Goal: Task Accomplishment & Management: Use online tool/utility

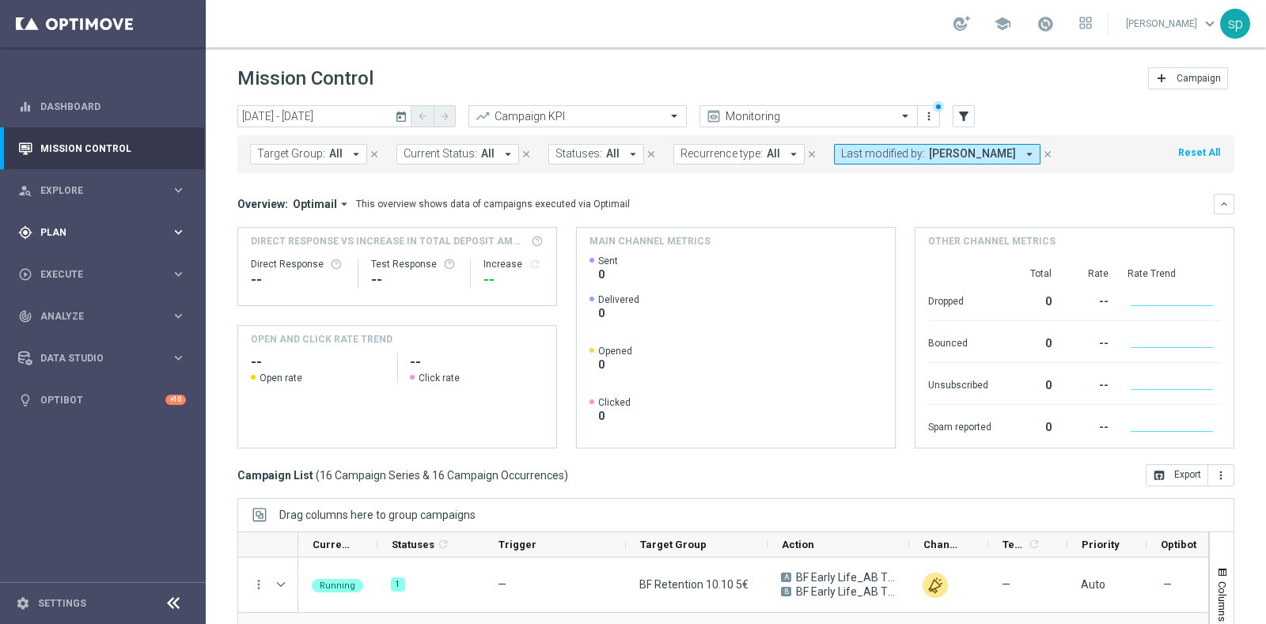
scroll to position [119, 0]
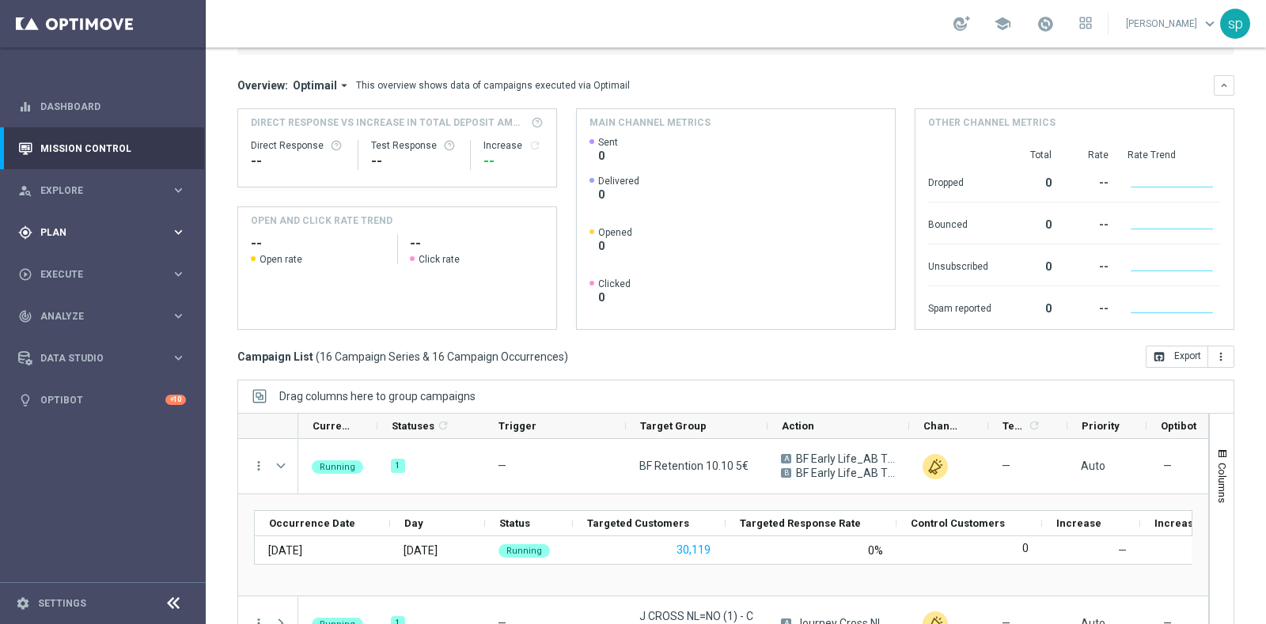
click at [40, 239] on div "gps_fixed Plan" at bounding box center [94, 233] width 153 height 14
click at [66, 265] on link "Target Groups" at bounding box center [102, 265] width 123 height 13
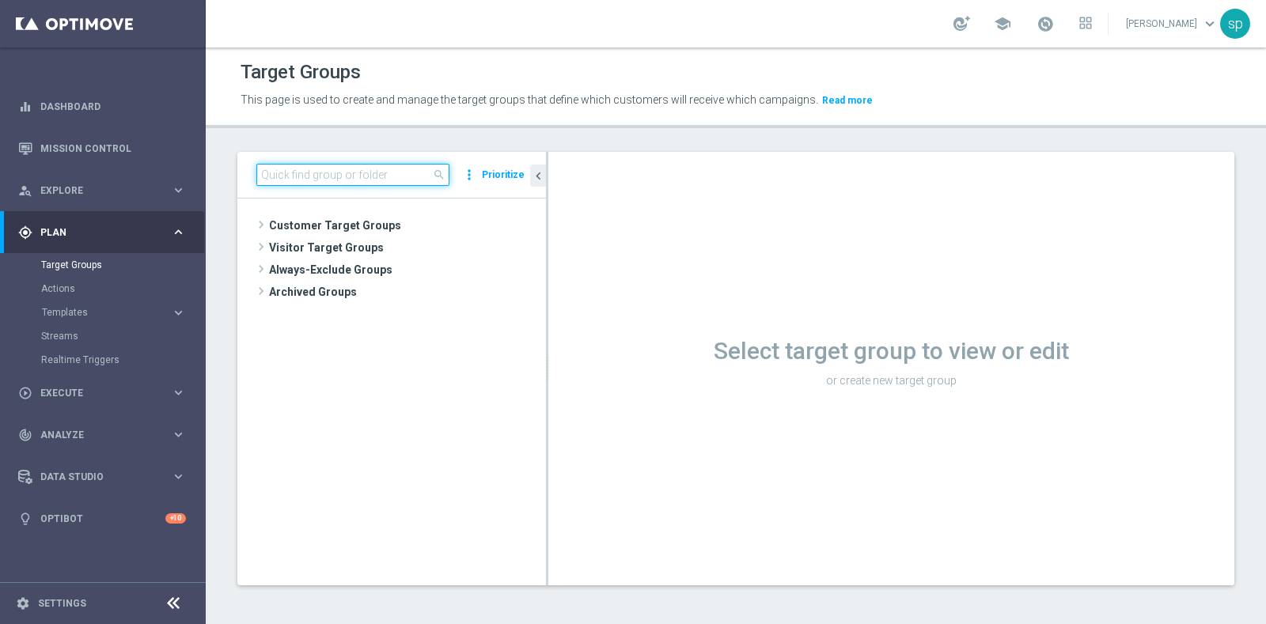
click at [386, 184] on input at bounding box center [352, 175] width 193 height 22
type input "q"
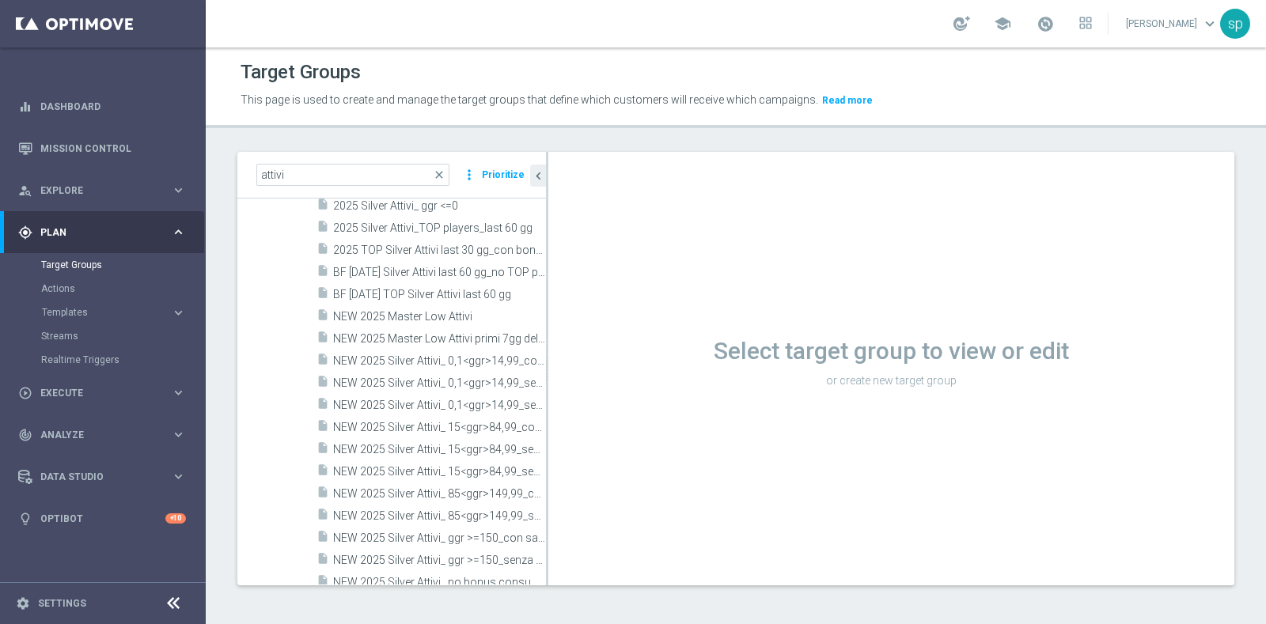
scroll to position [319, 0]
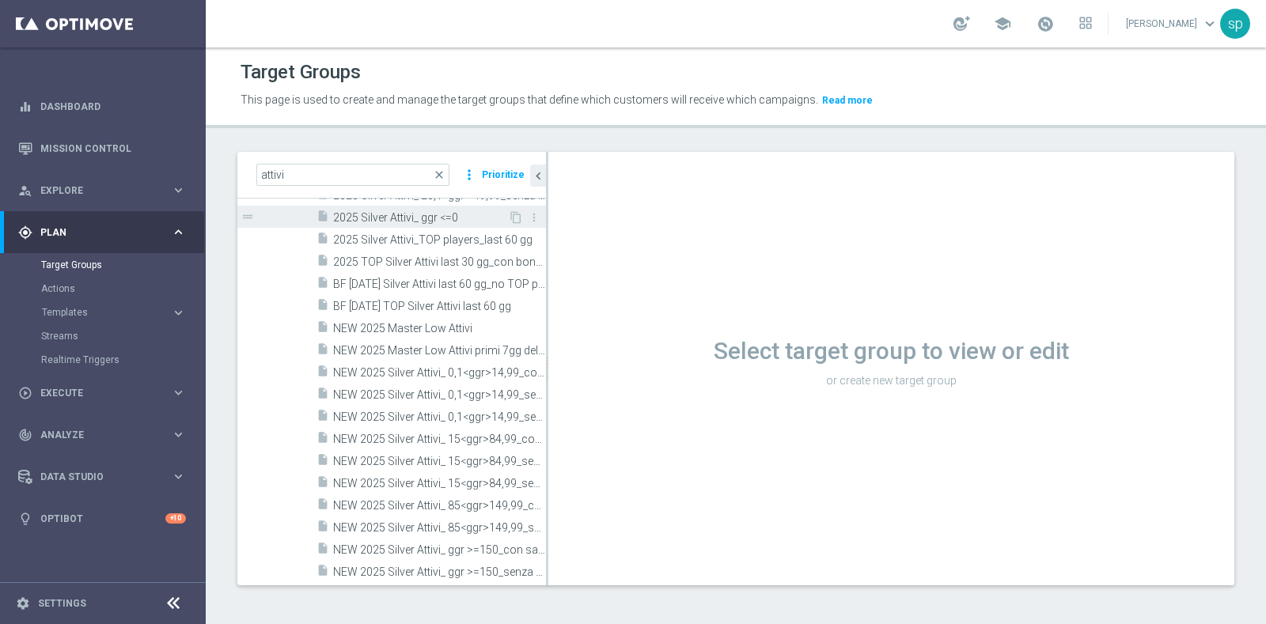
click at [416, 215] on span "2025 Silver Attivi_ ggr <=0" at bounding box center [420, 217] width 175 height 13
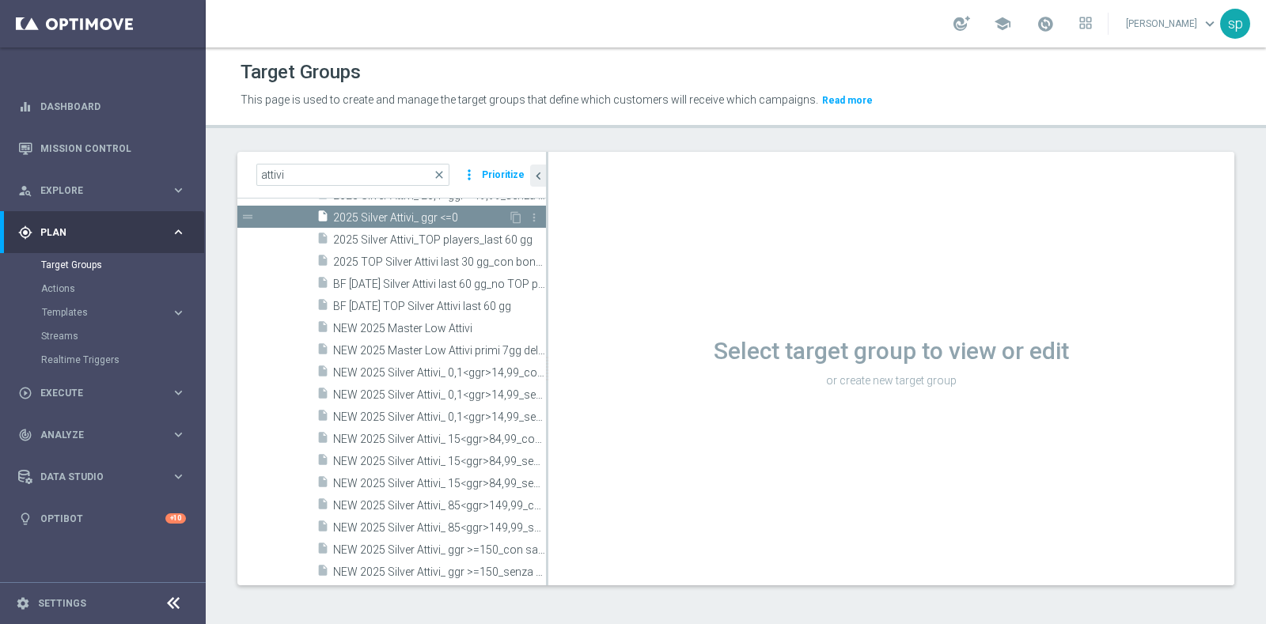
scroll to position [94, 0]
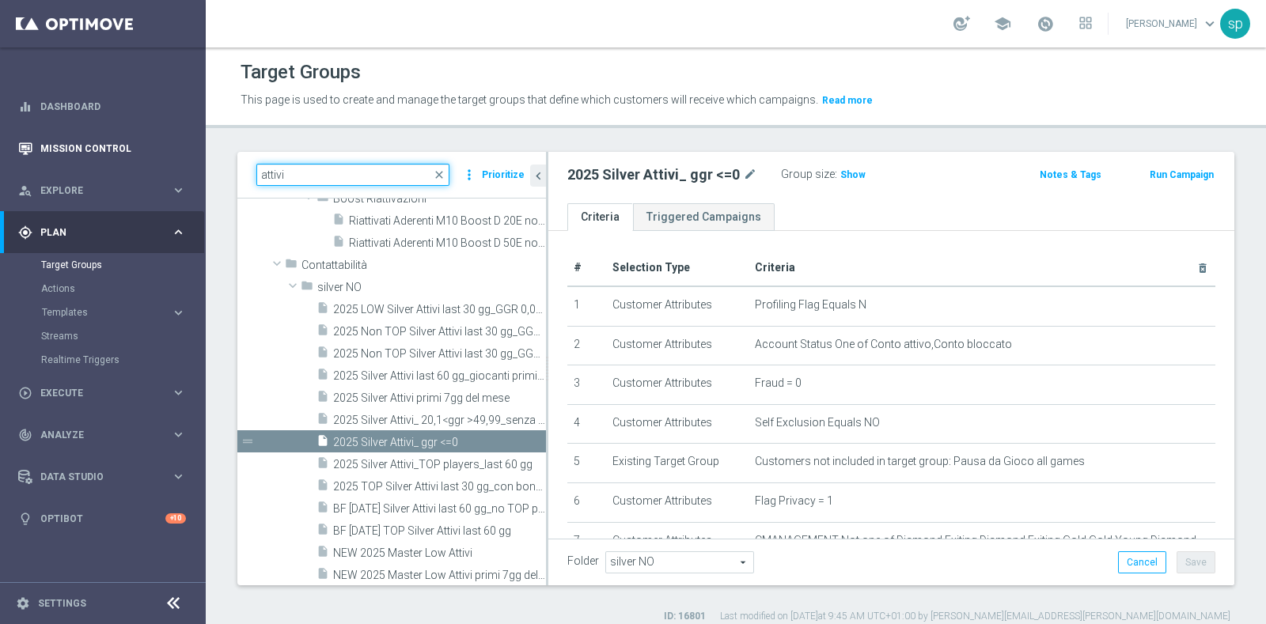
drag, startPoint x: 304, startPoint y: 176, endPoint x: 36, endPoint y: 133, distance: 271.7
click at [36, 133] on main "equalizer Dashboard Mission Control" at bounding box center [633, 312] width 1266 height 624
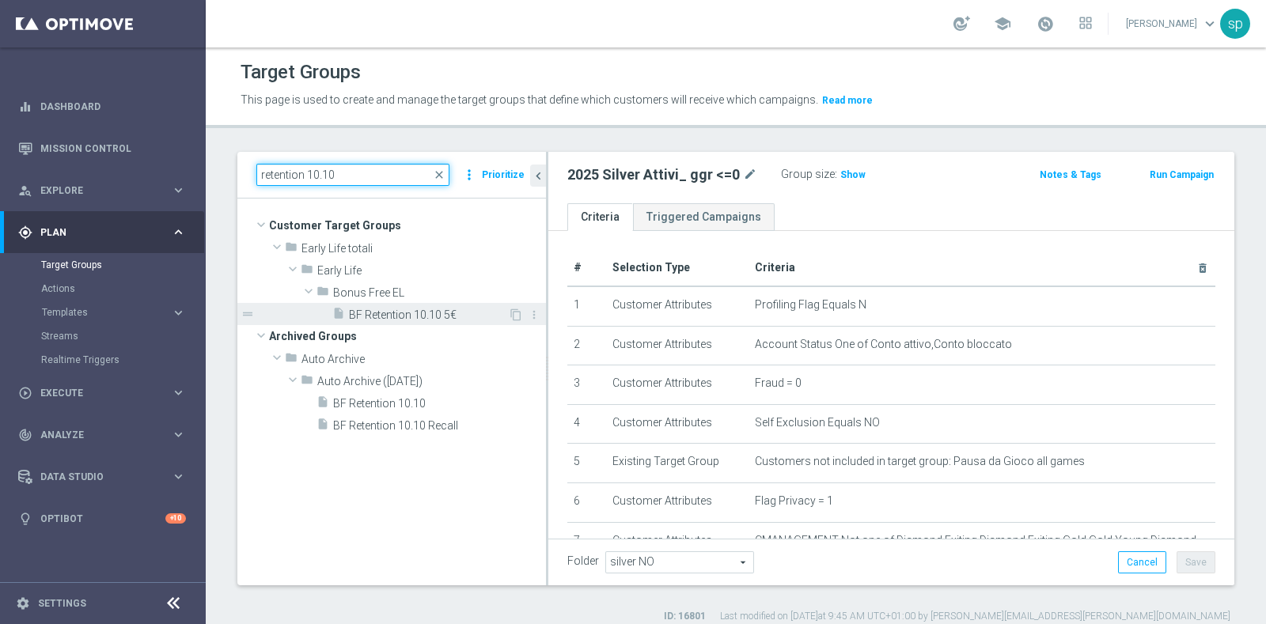
type input "retention 10.10"
click at [377, 305] on div "insert_drive_file BF Retention 10.10 5€" at bounding box center [420, 314] width 176 height 22
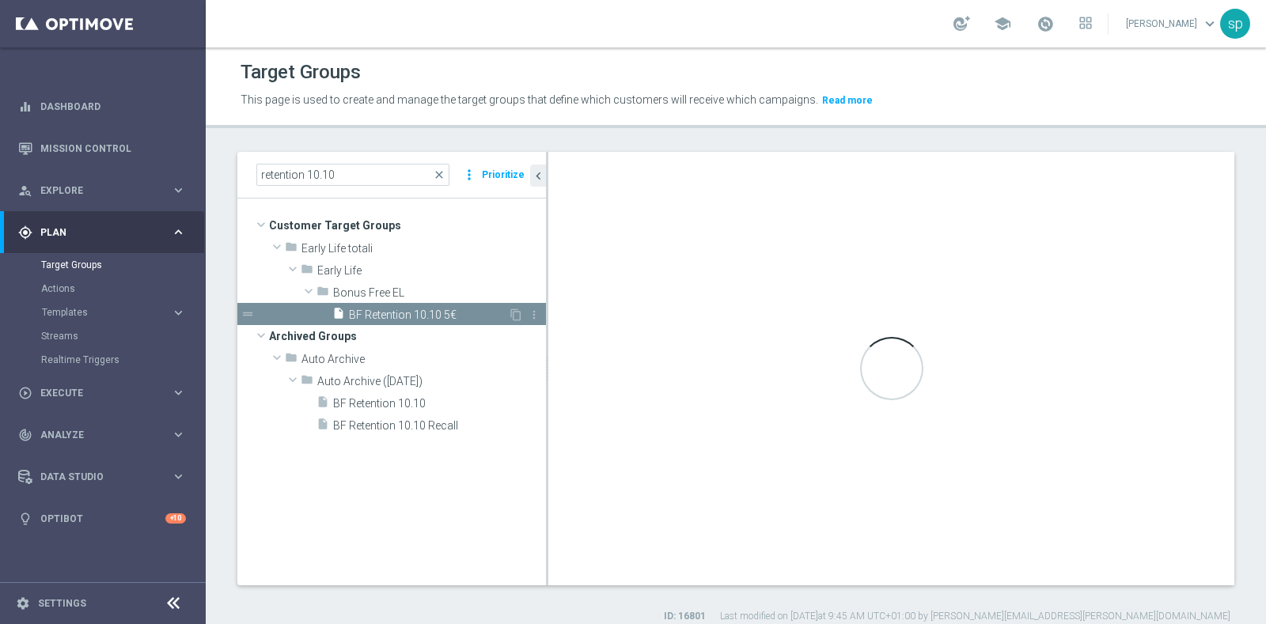
type input "Bonus Free EL"
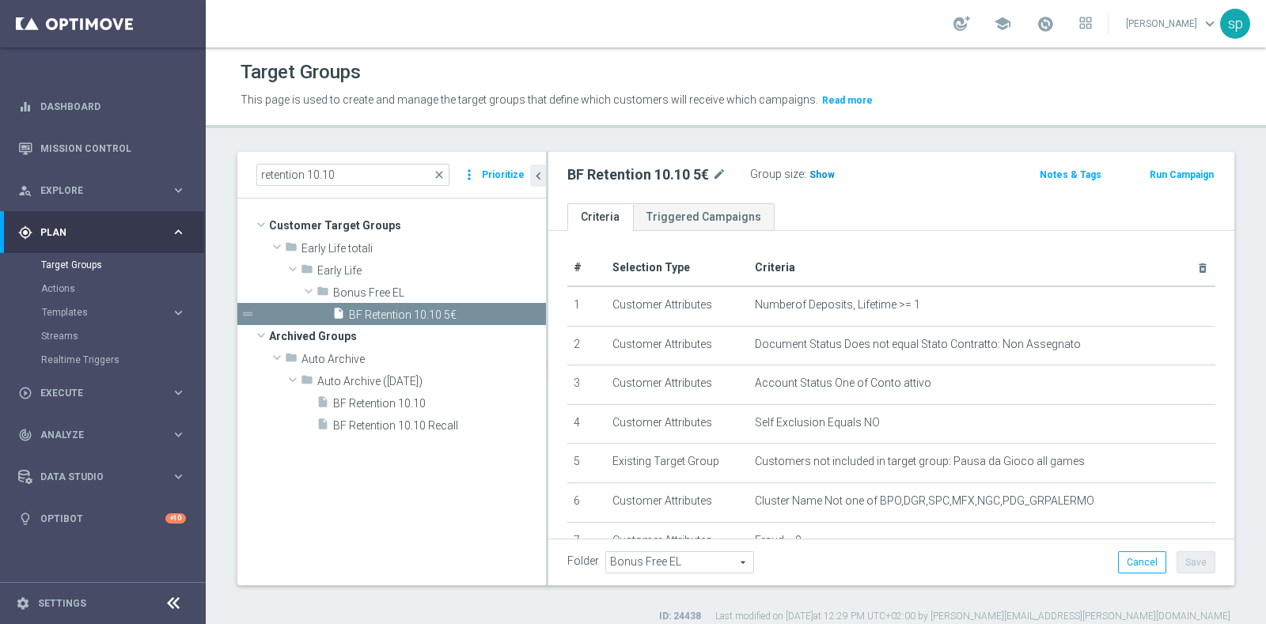
click at [816, 175] on span "Show" at bounding box center [822, 174] width 25 height 11
click at [816, 175] on span "30,119" at bounding box center [826, 176] width 33 height 15
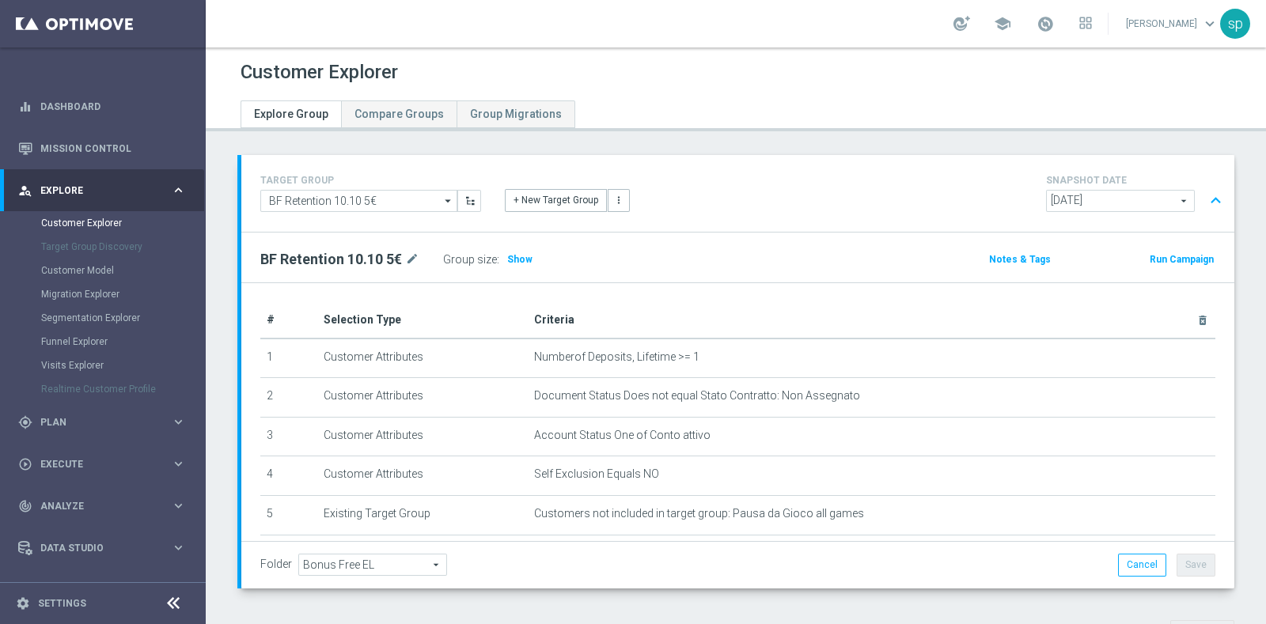
scroll to position [504, 0]
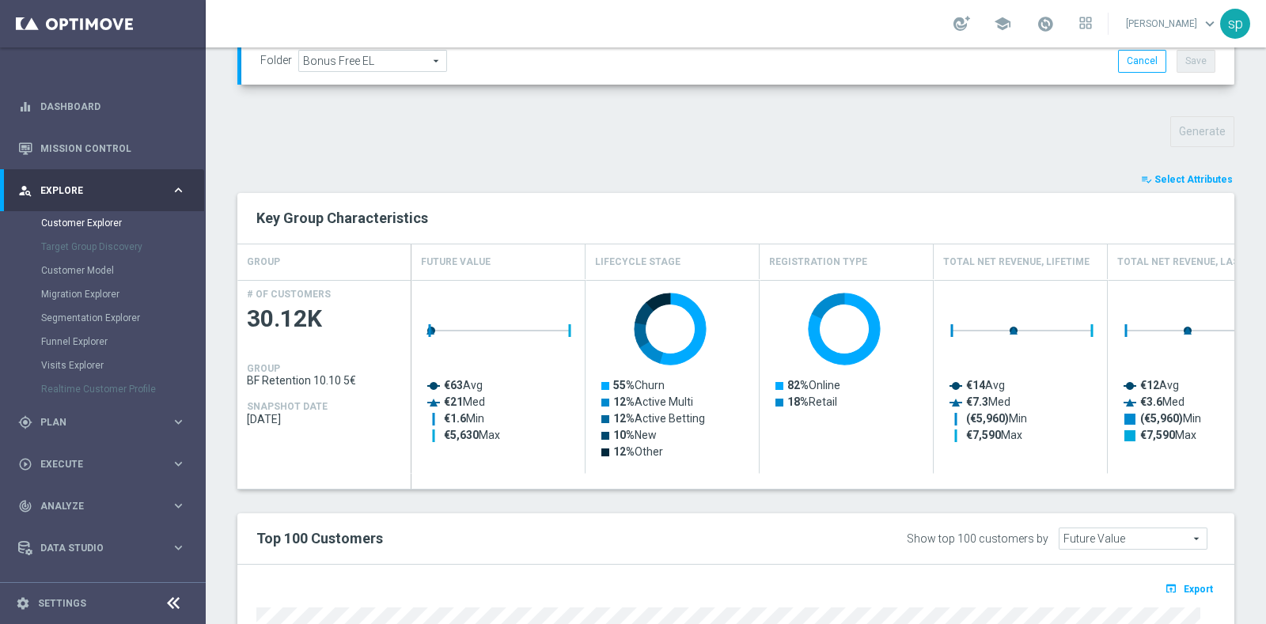
click at [1207, 180] on span "Select Attributes" at bounding box center [1194, 179] width 78 height 11
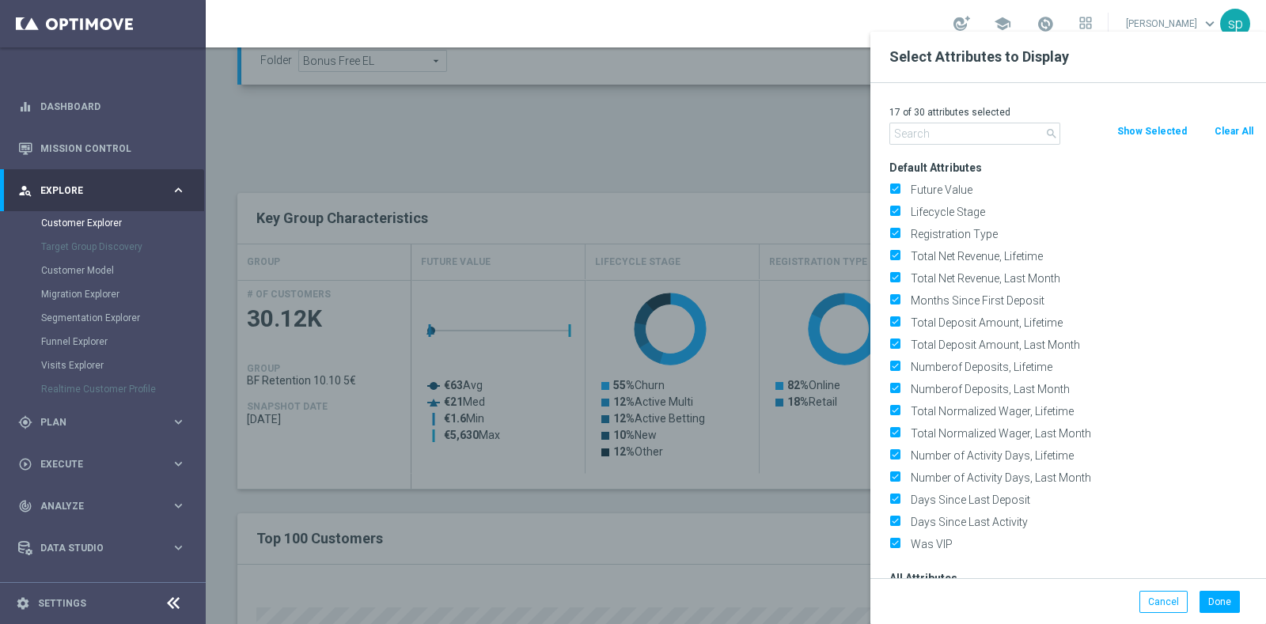
click at [1239, 128] on button "Clear All" at bounding box center [1234, 131] width 42 height 17
checkbox input "false"
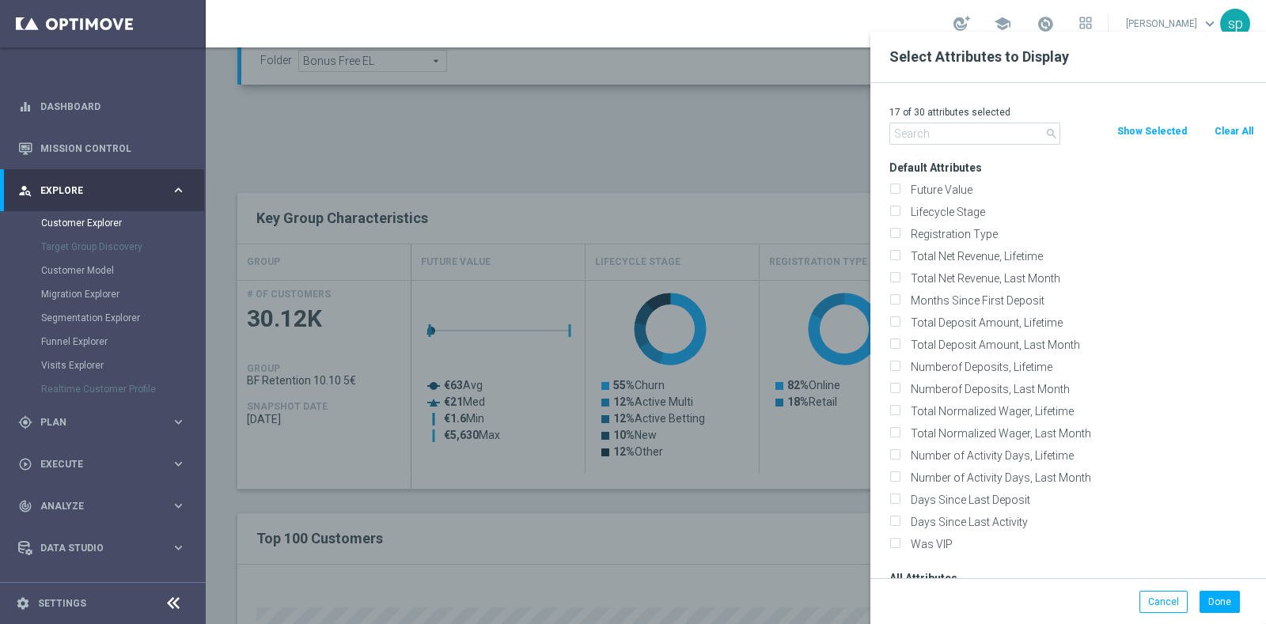
checkbox input "false"
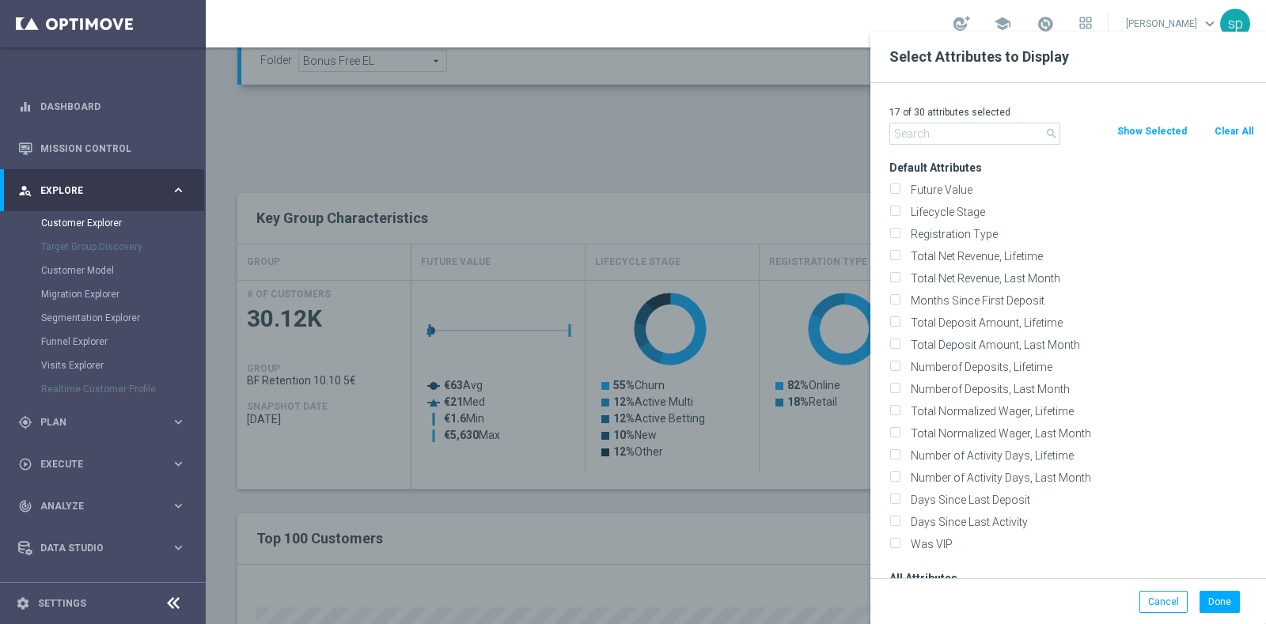
checkbox input "false"
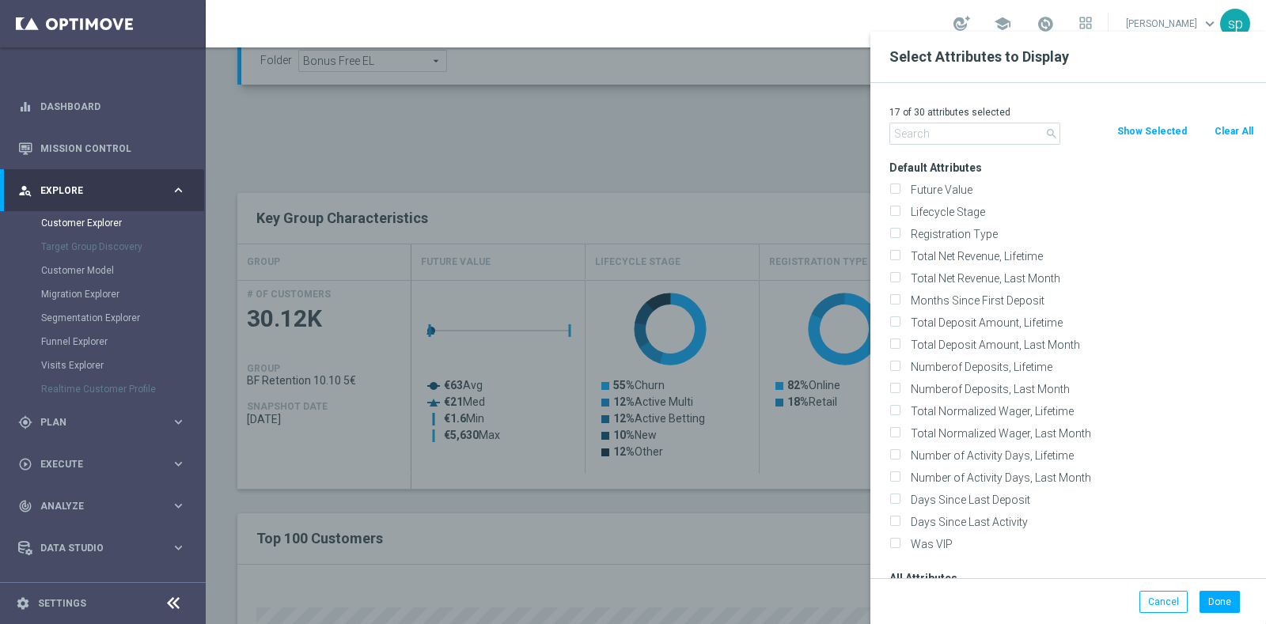
checkbox input "false"
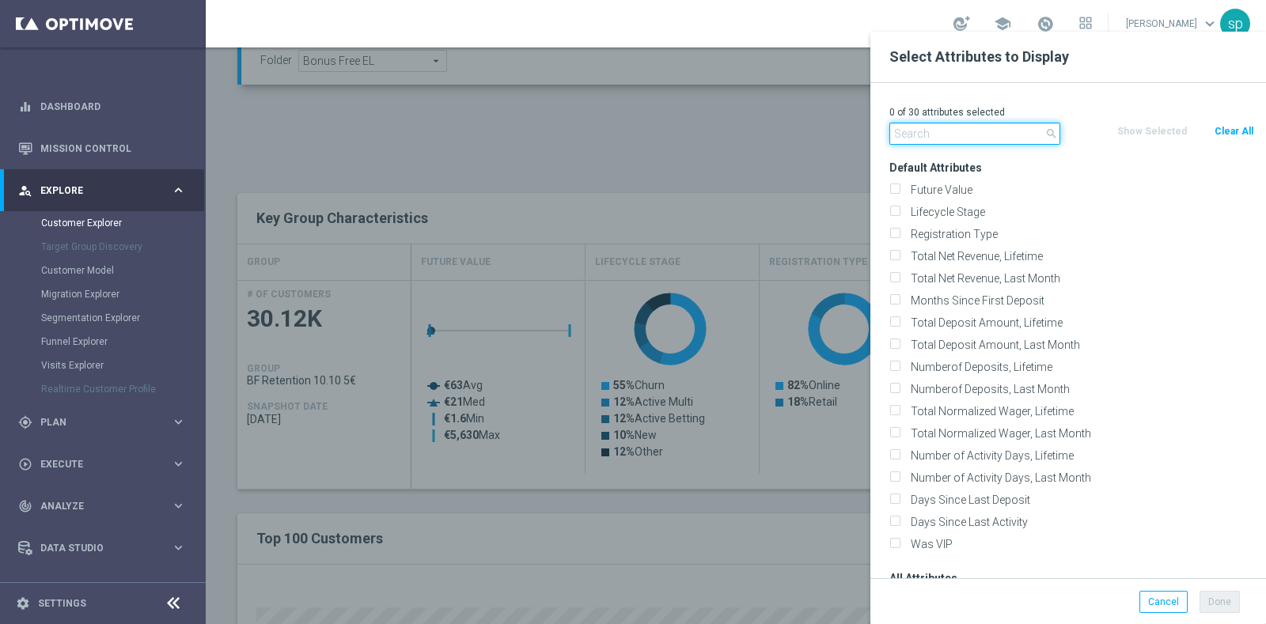
click at [937, 136] on input "text" at bounding box center [975, 134] width 171 height 22
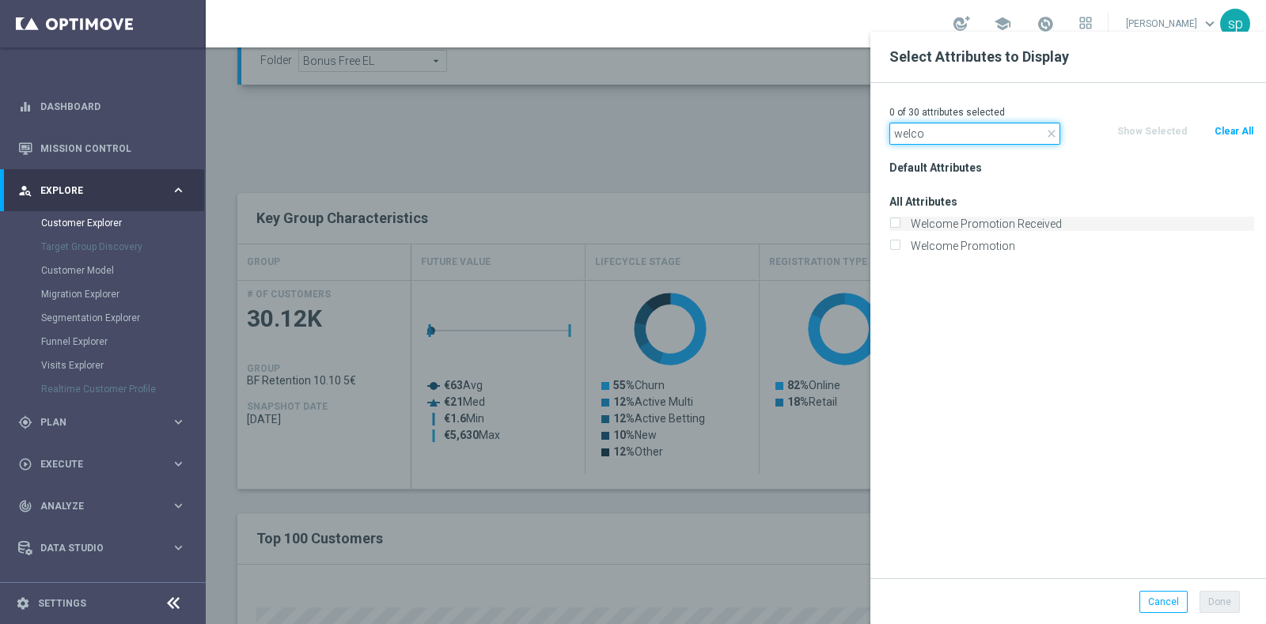
type input "welco"
click at [1022, 225] on label "Welcome Promotion Received" at bounding box center [1079, 224] width 349 height 14
click at [900, 225] on input "Welcome Promotion Received" at bounding box center [895, 226] width 10 height 10
checkbox input "true"
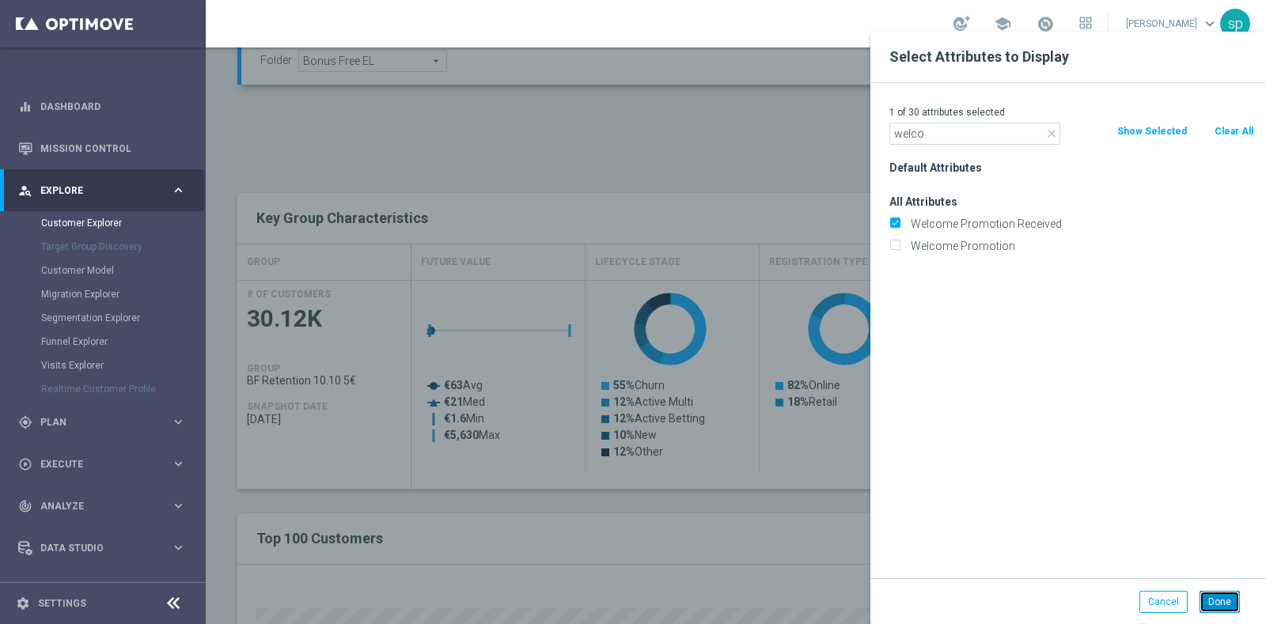
click at [1235, 607] on button "Done" at bounding box center [1220, 602] width 40 height 22
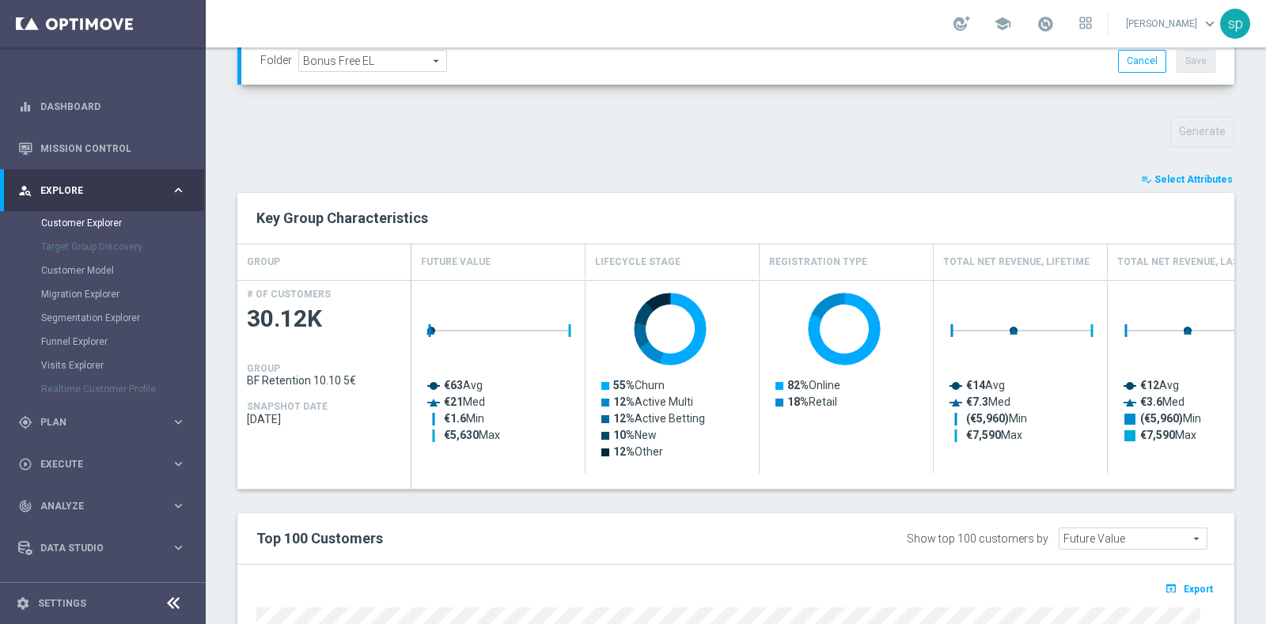
type input "Search"
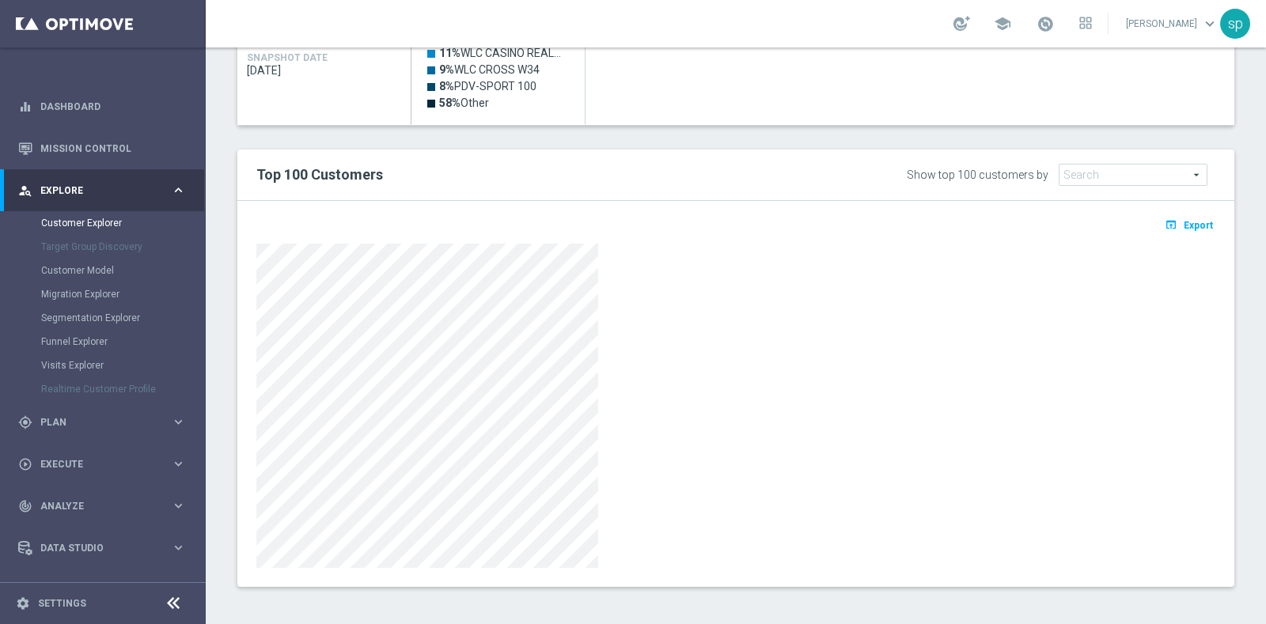
scroll to position [348, 0]
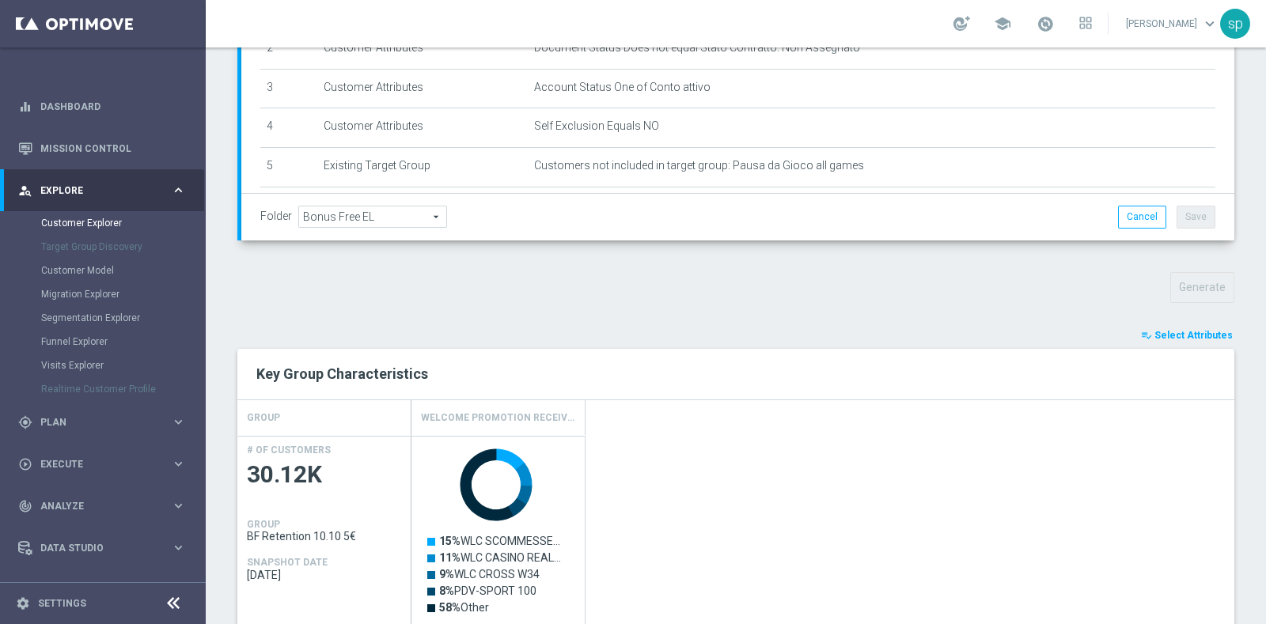
click at [1199, 336] on span "Select Attributes" at bounding box center [1194, 335] width 78 height 11
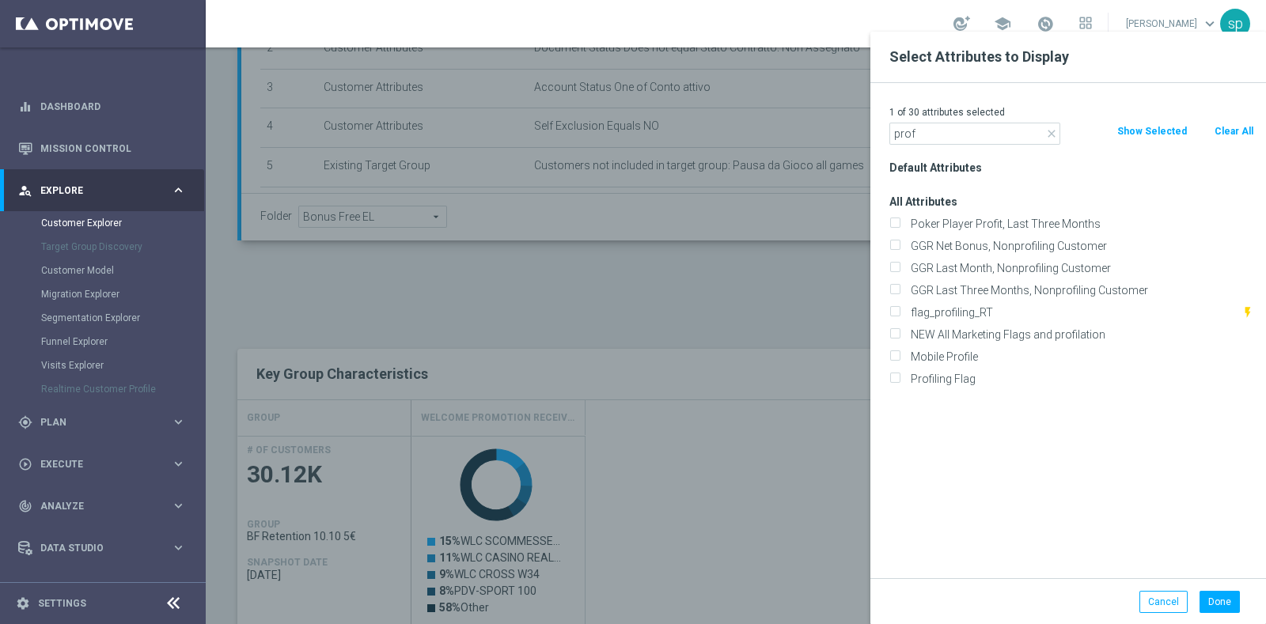
type input "prof"
drag, startPoint x: 992, startPoint y: 390, endPoint x: 964, endPoint y: 374, distance: 32.6
click at [964, 374] on div "Default Attributes All Attributes Poker Player Profit, Last Three Months GGR Ne…" at bounding box center [1072, 368] width 389 height 422
click at [964, 374] on label "Profiling Flag" at bounding box center [1079, 379] width 349 height 14
click at [900, 376] on input "Profiling Flag" at bounding box center [895, 381] width 10 height 10
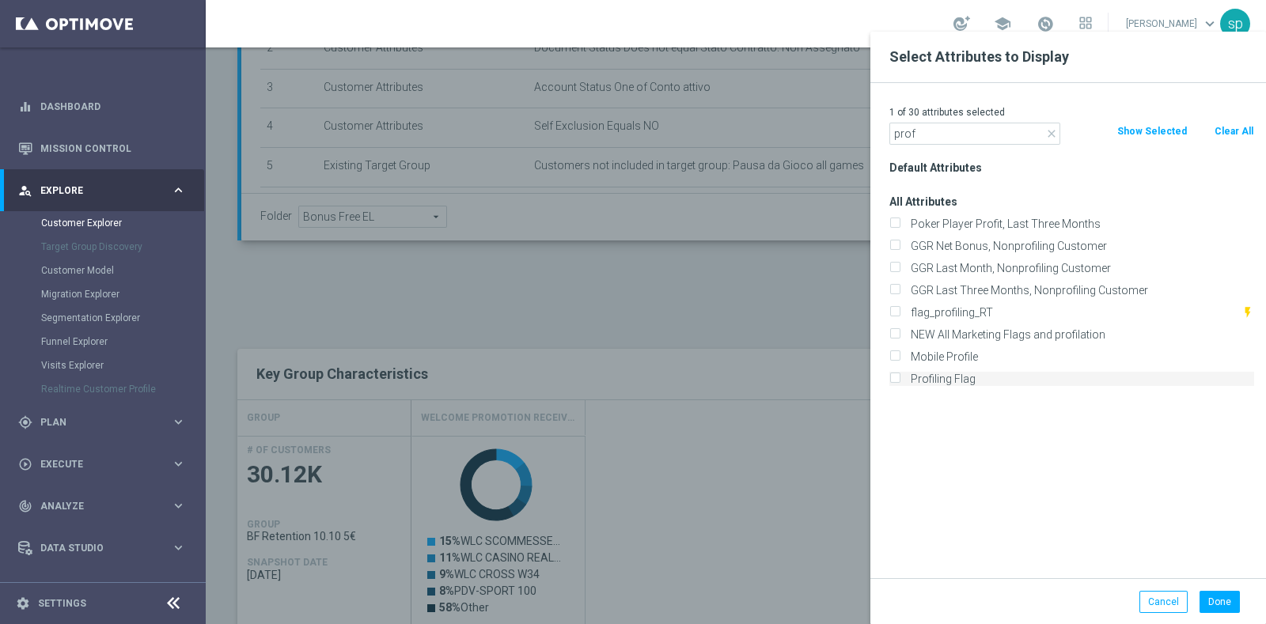
checkbox input "true"
click at [926, 141] on input "prof" at bounding box center [975, 134] width 171 height 22
type input "p"
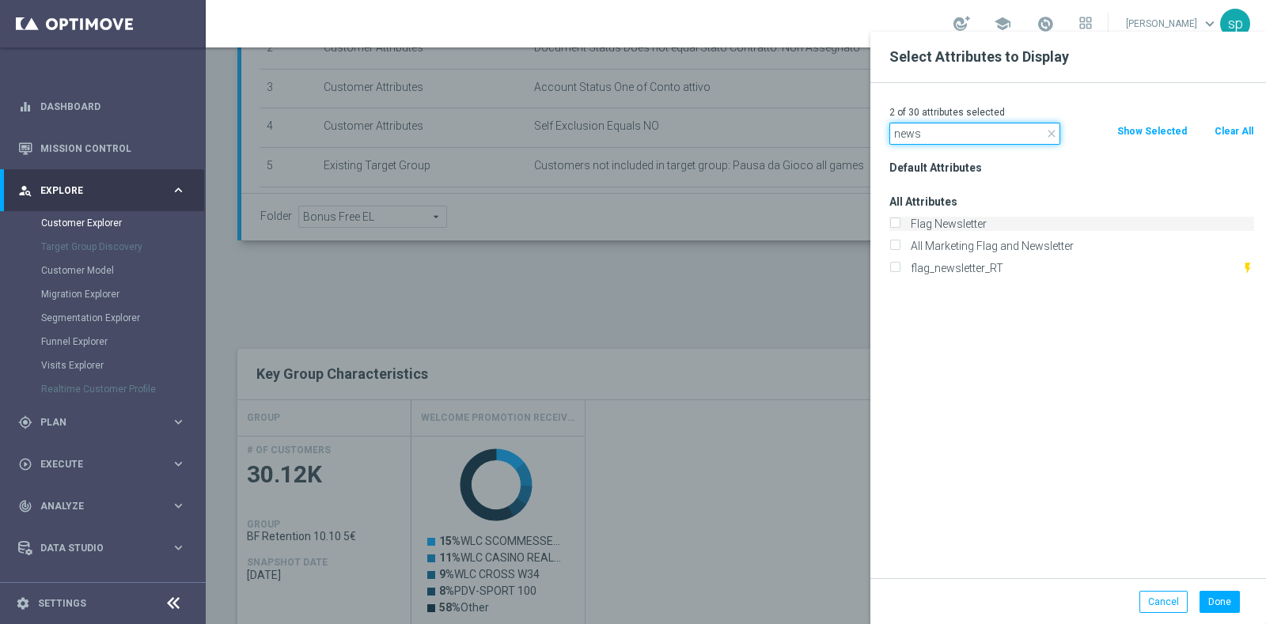
type input "news"
click at [958, 230] on label "Flag Newsletter" at bounding box center [1079, 224] width 349 height 14
click at [900, 230] on input "Flag Newsletter" at bounding box center [895, 226] width 10 height 10
checkbox input "true"
click at [947, 135] on input "news" at bounding box center [975, 134] width 171 height 22
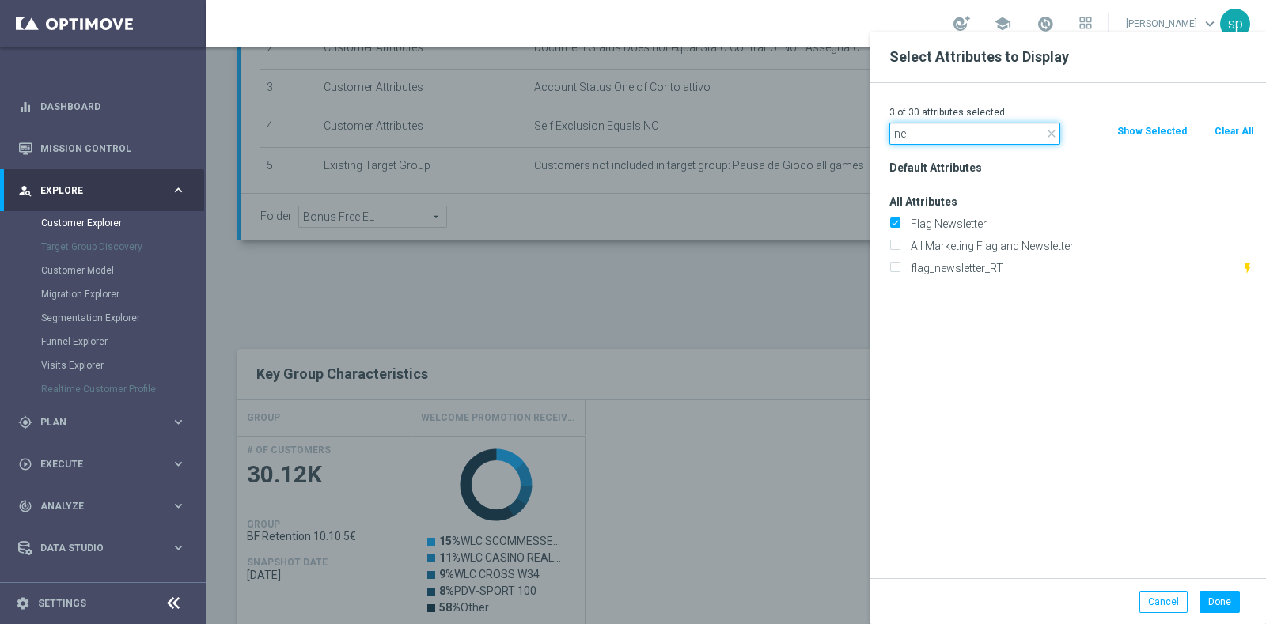
type input "n"
type input "sms"
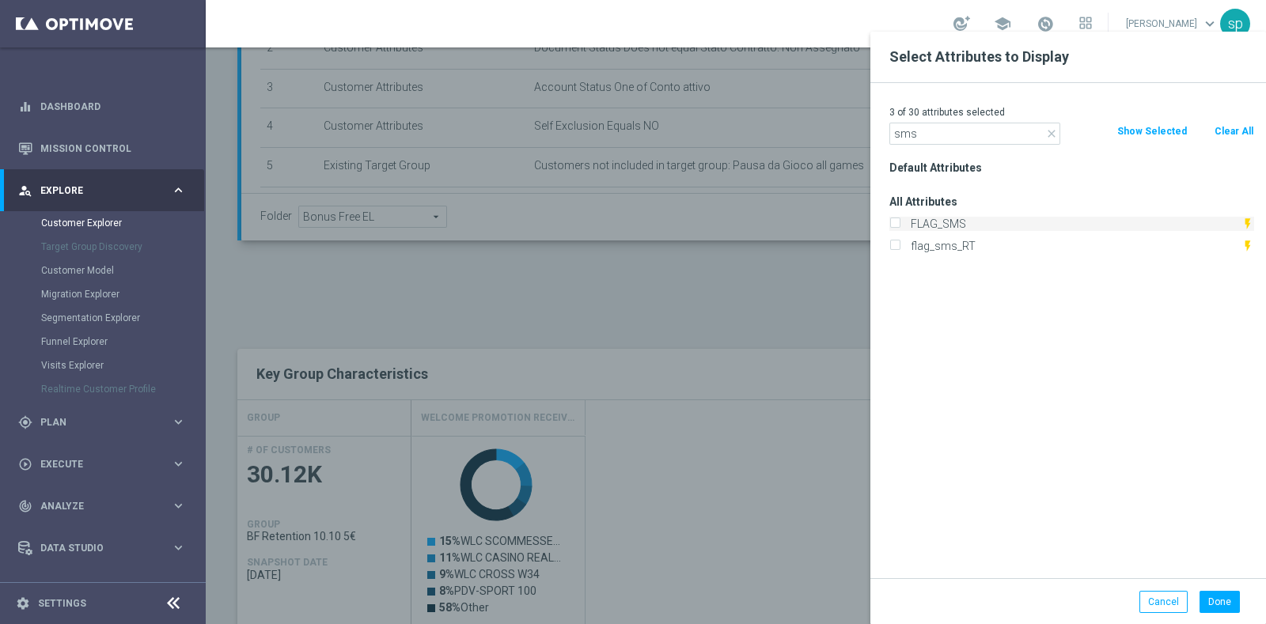
click at [955, 223] on label "FLAG_SMS" at bounding box center [1073, 224] width 336 height 14
click at [900, 223] on input "FLAG_SMS" at bounding box center [895, 226] width 10 height 10
checkbox input "true"
click at [1227, 600] on button "Done" at bounding box center [1220, 602] width 40 height 22
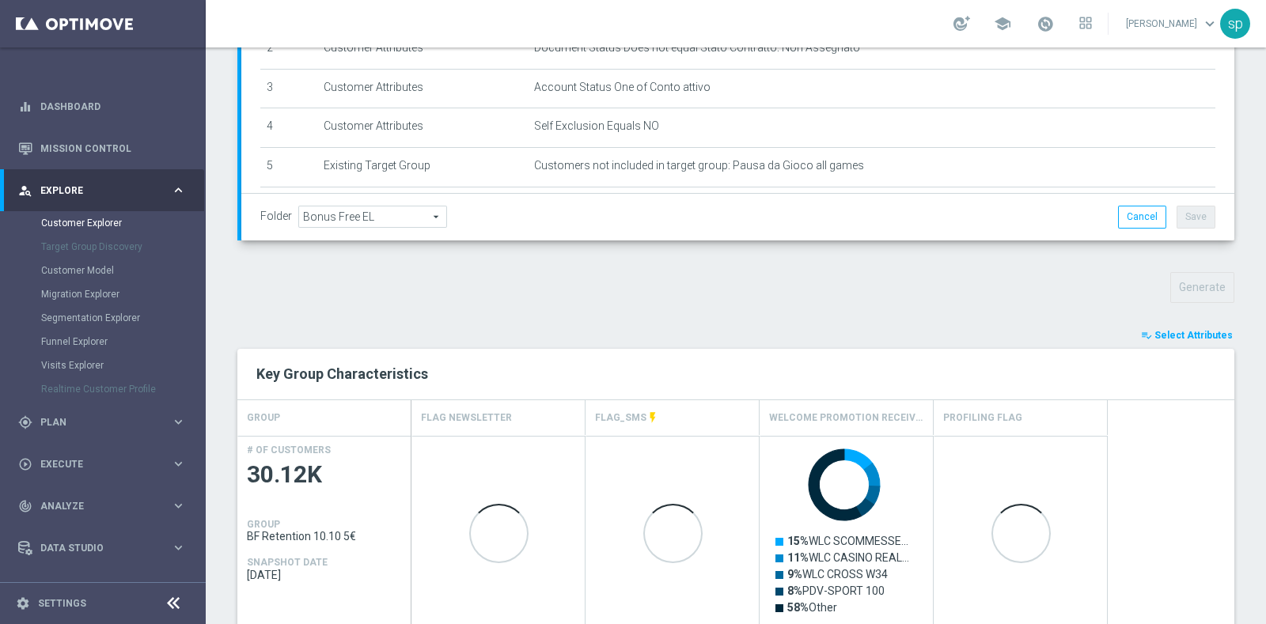
scroll to position [853, 0]
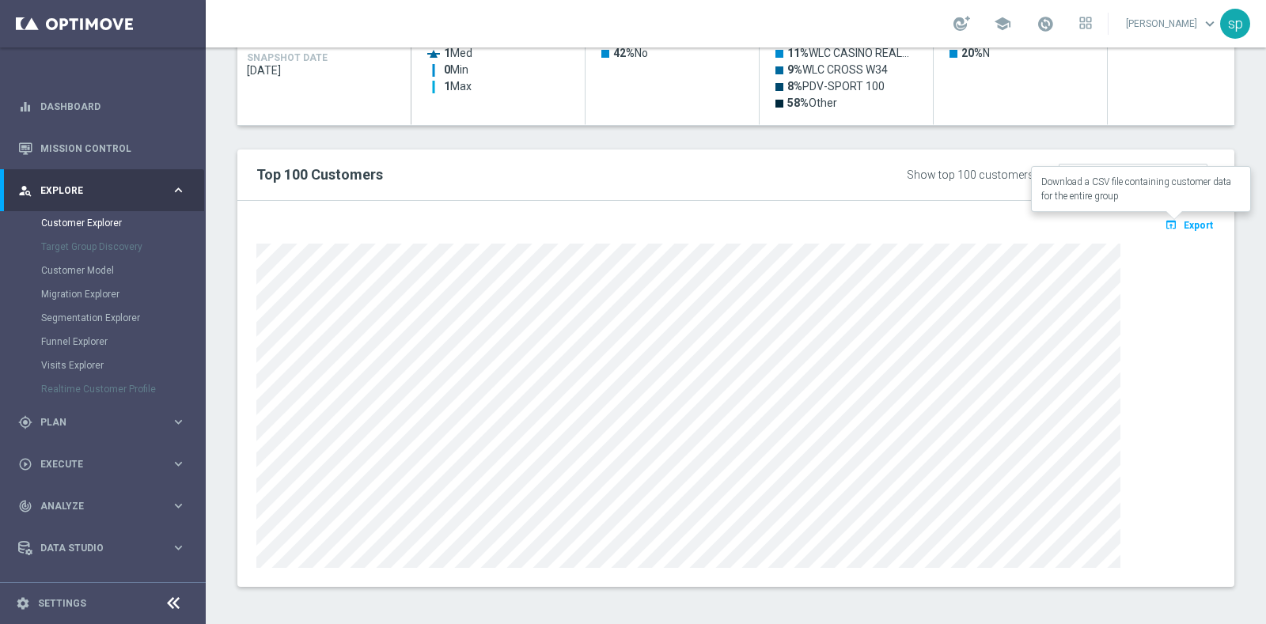
click at [1192, 223] on span "Export" at bounding box center [1198, 225] width 29 height 11
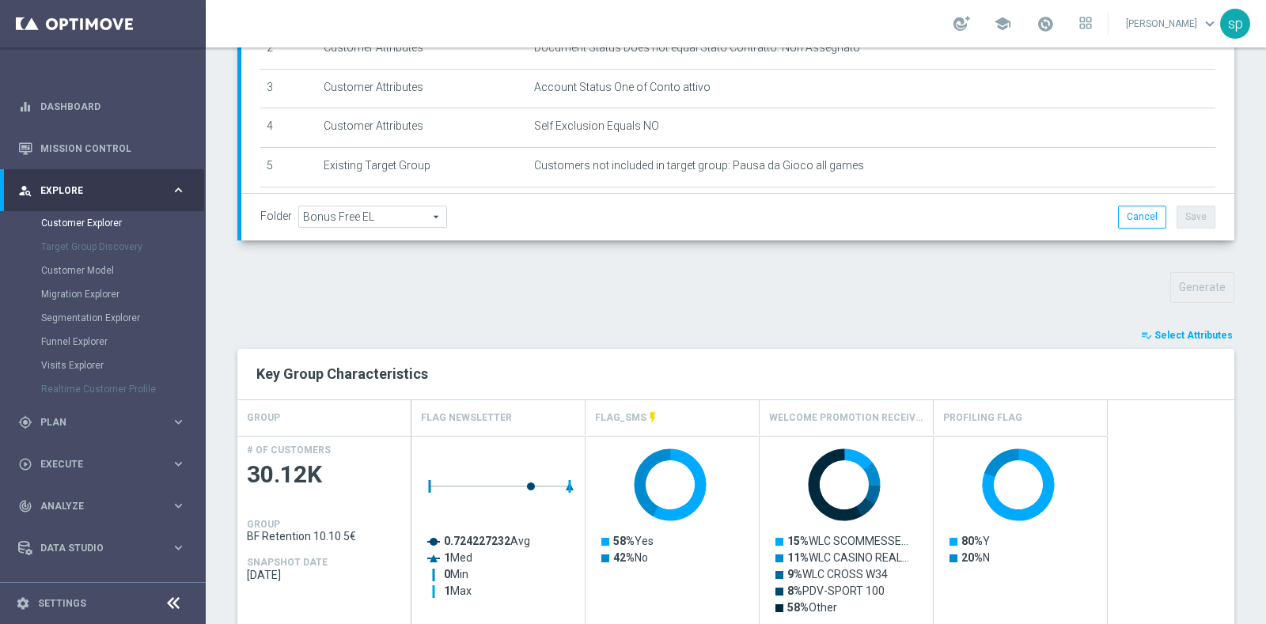
click at [1196, 335] on span "Select Attributes" at bounding box center [1194, 335] width 78 height 11
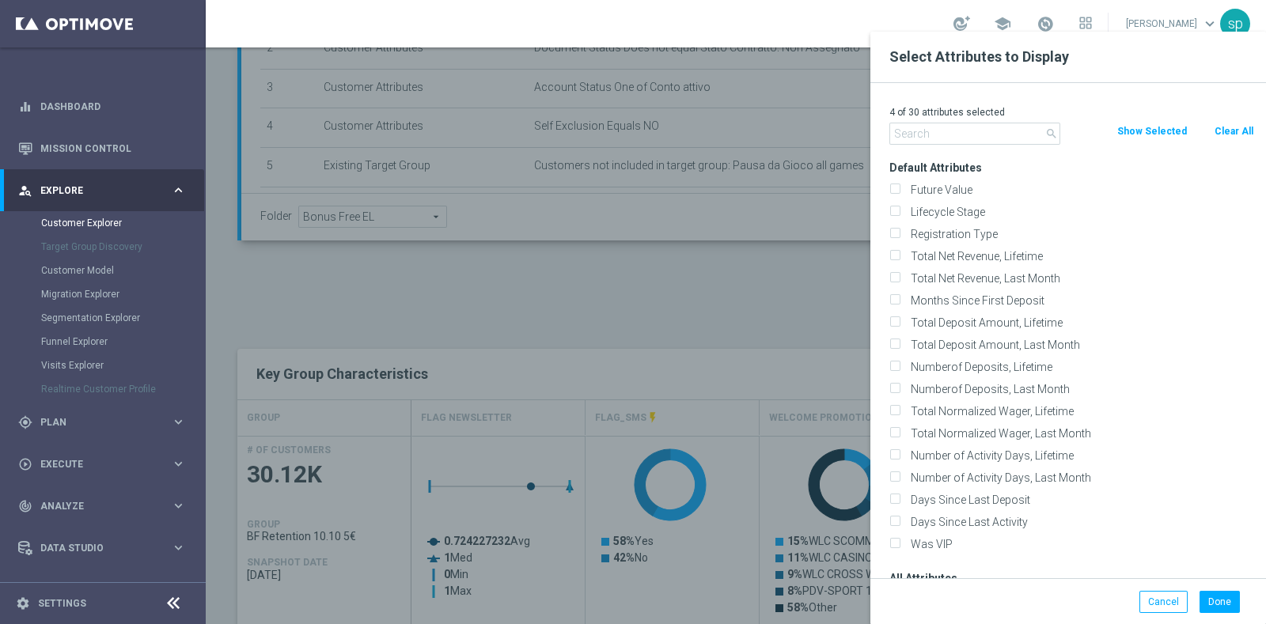
click at [1146, 138] on button "Show Selected" at bounding box center [1152, 131] width 73 height 17
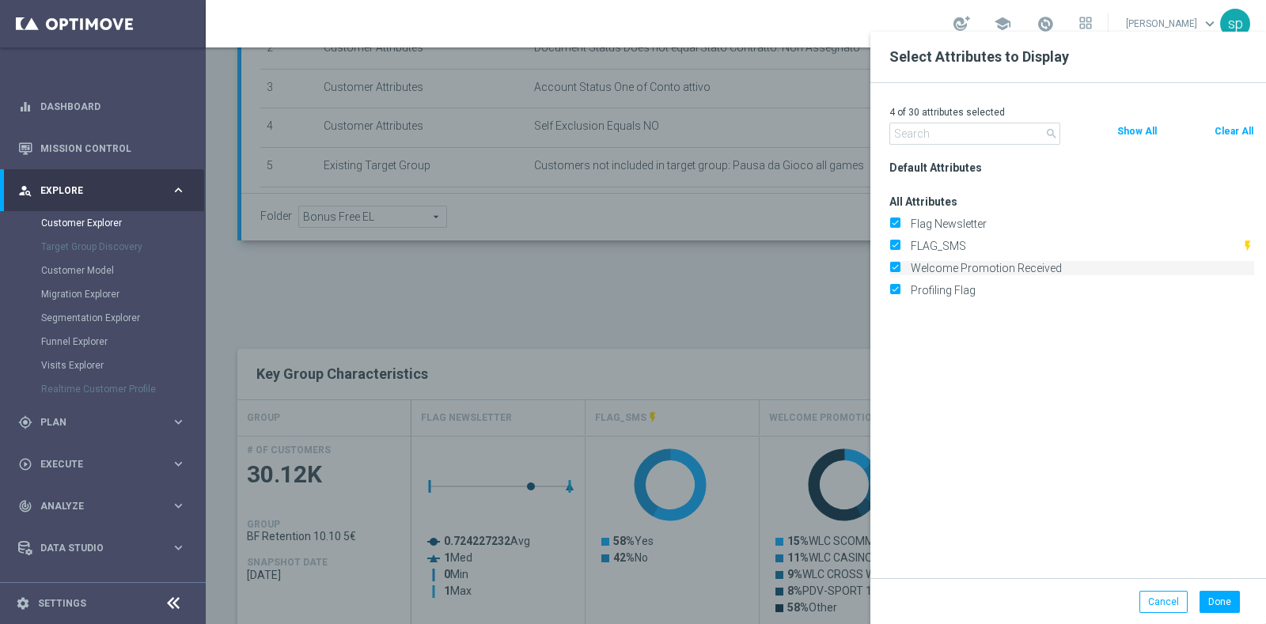
click at [905, 266] on label "Welcome Promotion Received" at bounding box center [1079, 268] width 349 height 14
click at [900, 266] on input "Welcome Promotion Received" at bounding box center [895, 270] width 10 height 10
click at [1233, 598] on button "Done" at bounding box center [1220, 602] width 40 height 22
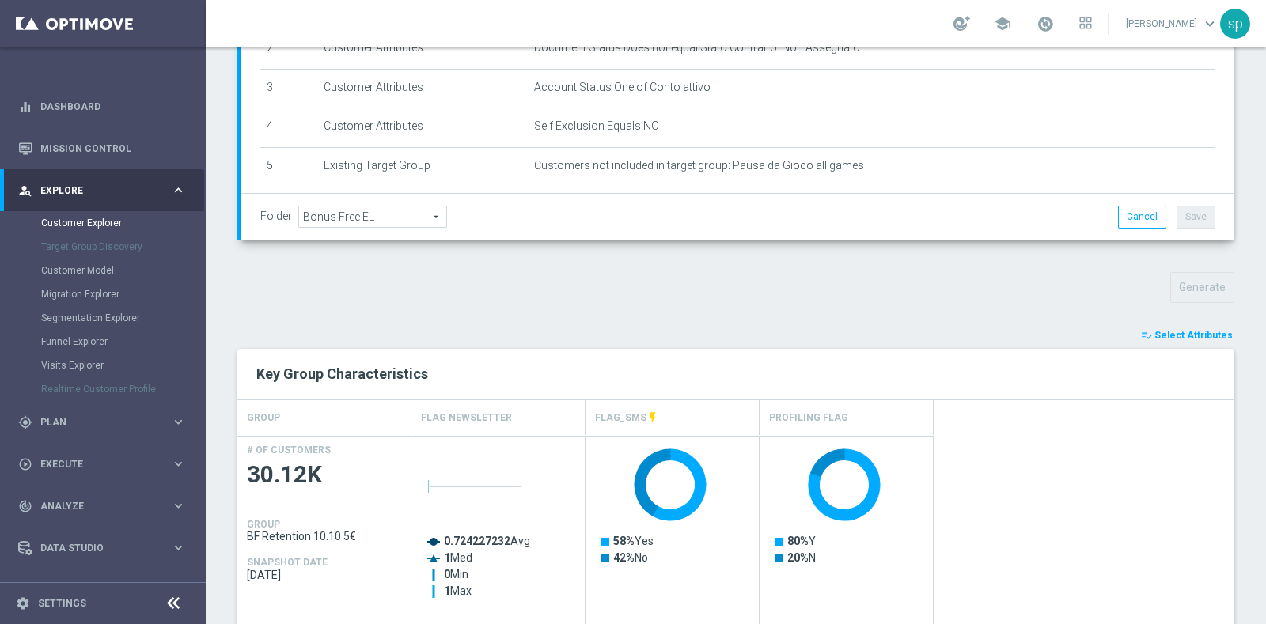
click at [1181, 332] on span "Select Attributes" at bounding box center [1194, 335] width 78 height 11
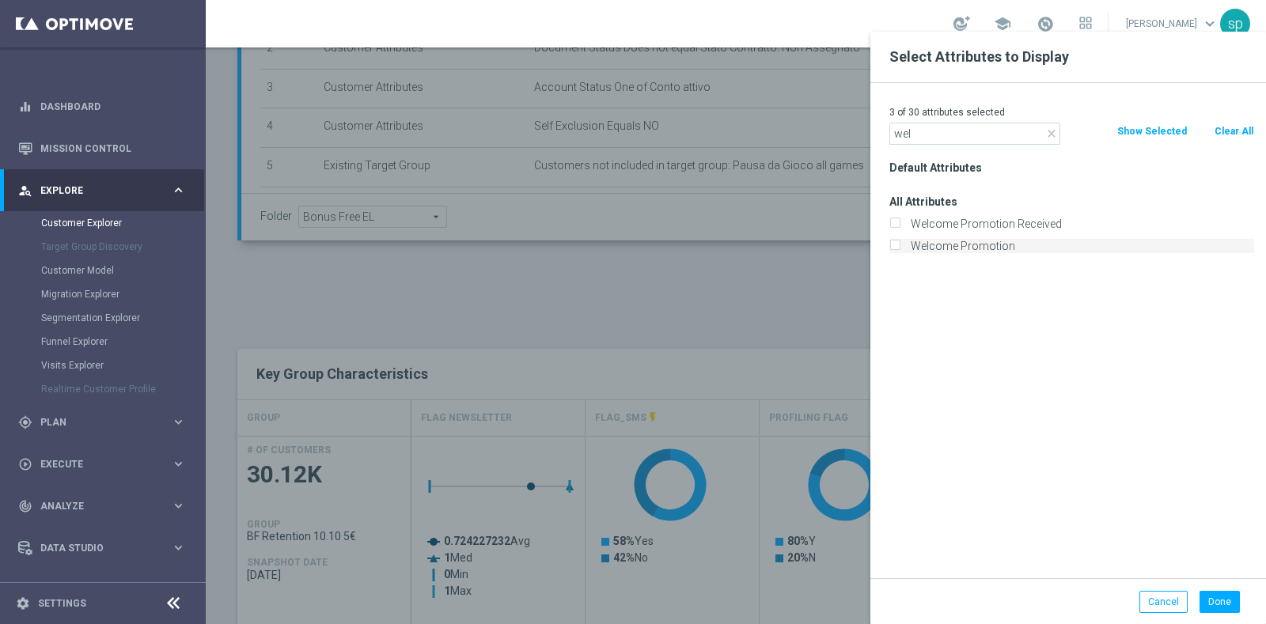
type input "wel"
click at [1037, 241] on label "Welcome Promotion" at bounding box center [1079, 246] width 349 height 14
click at [900, 243] on input "Welcome Promotion" at bounding box center [895, 248] width 10 height 10
checkbox input "true"
click at [1222, 599] on button "Done" at bounding box center [1220, 602] width 40 height 22
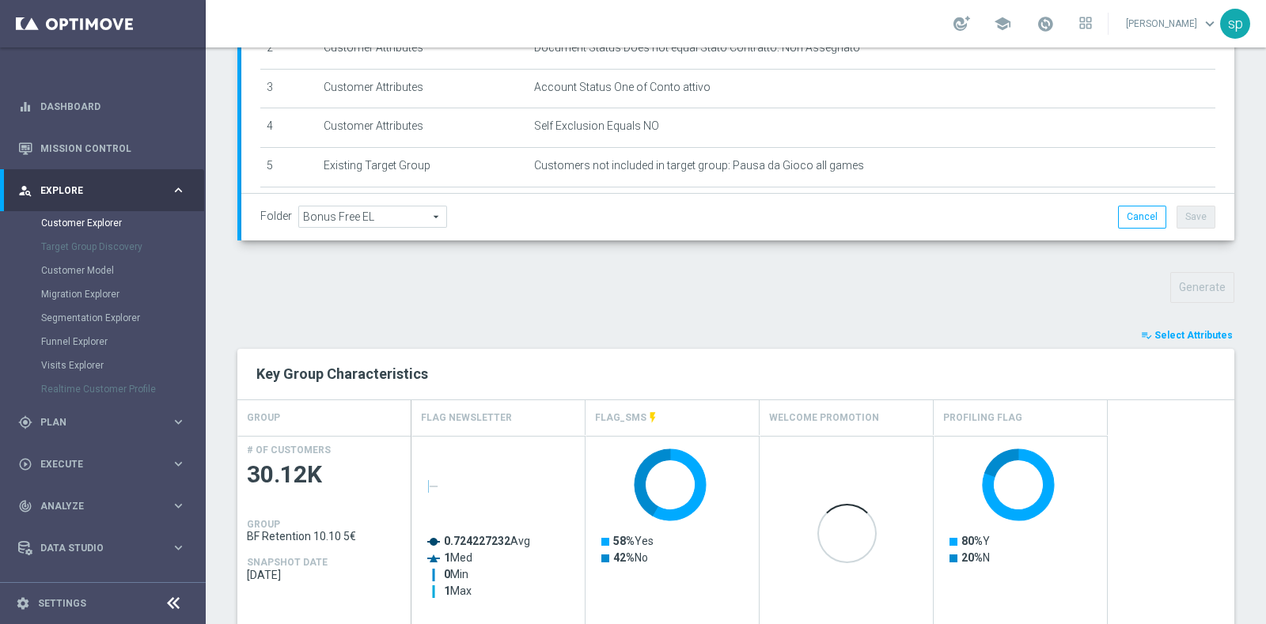
click at [1265, 560] on div "Customer Explorer Explore Group Compare Groups Group Migrations TARGET GROUP BF…" at bounding box center [736, 335] width 1060 height 577
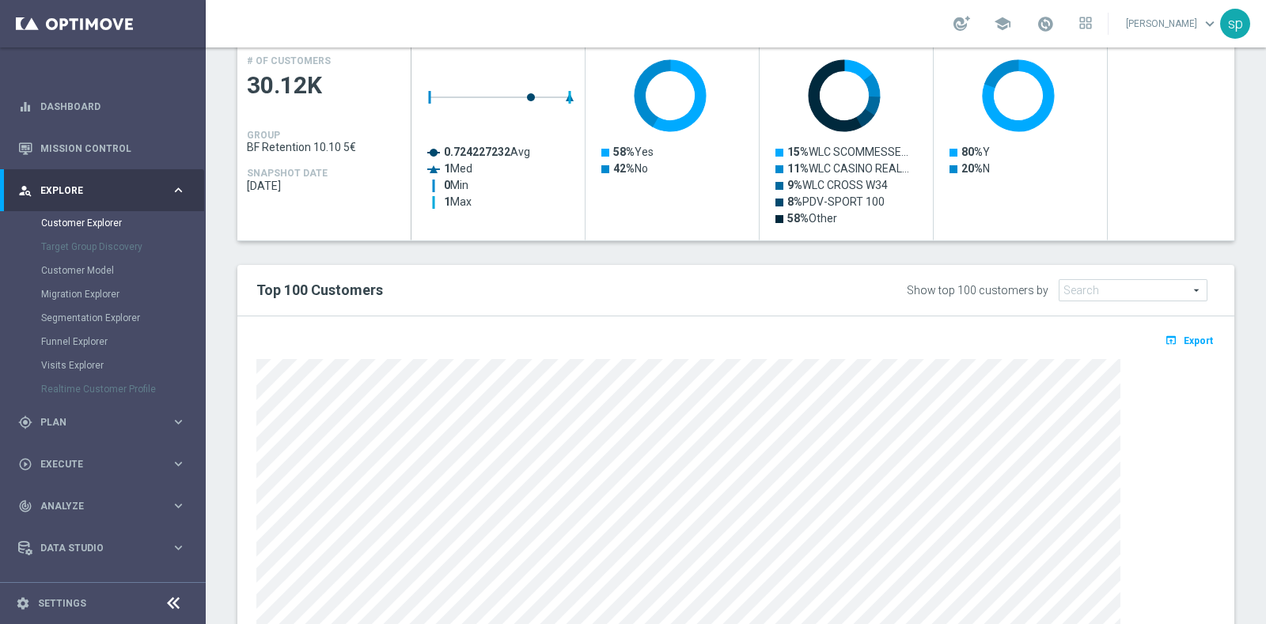
scroll to position [813, 0]
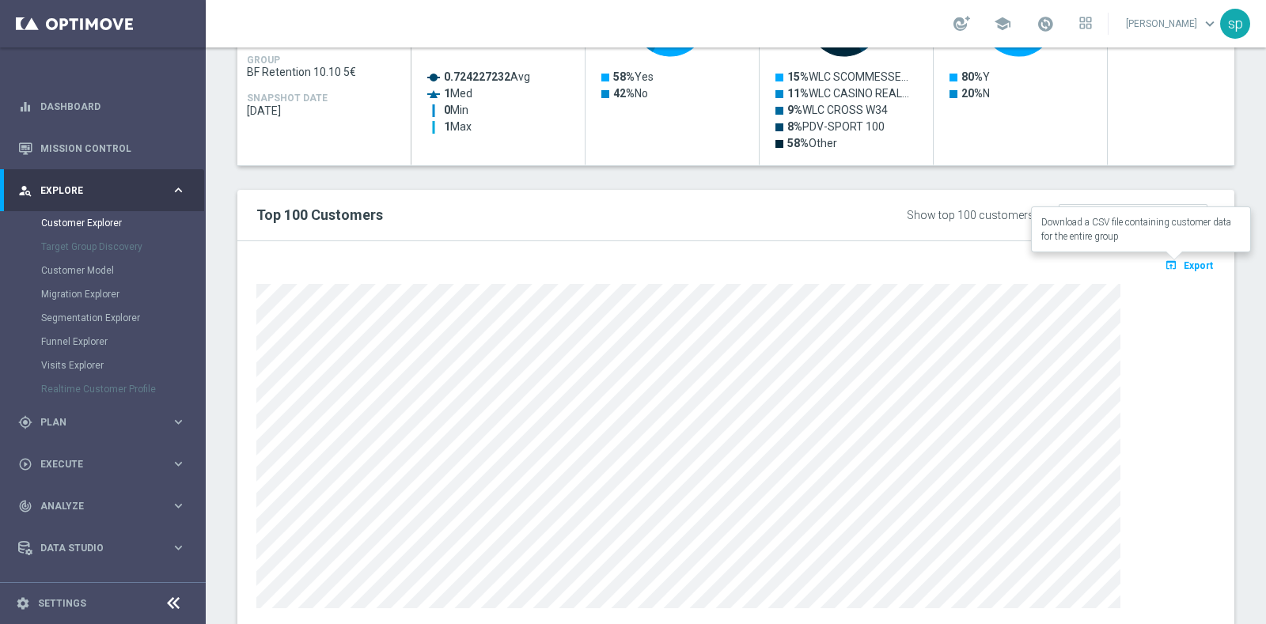
click at [1188, 263] on span "Export" at bounding box center [1198, 265] width 29 height 11
